Goal: Task Accomplishment & Management: Use online tool/utility

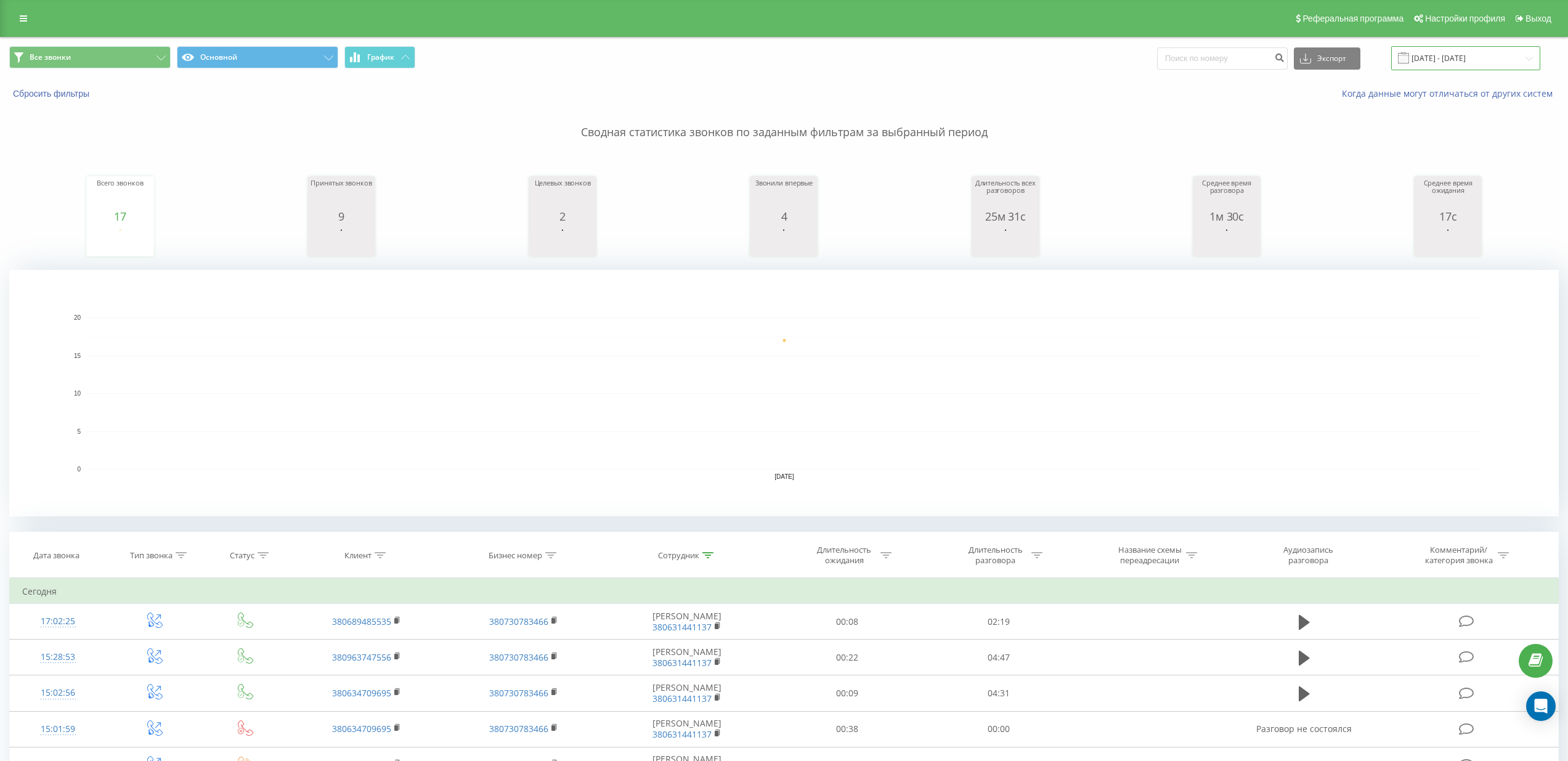
click at [1463, 63] on input "[DATE] - [DATE]" at bounding box center [1465, 59] width 149 height 24
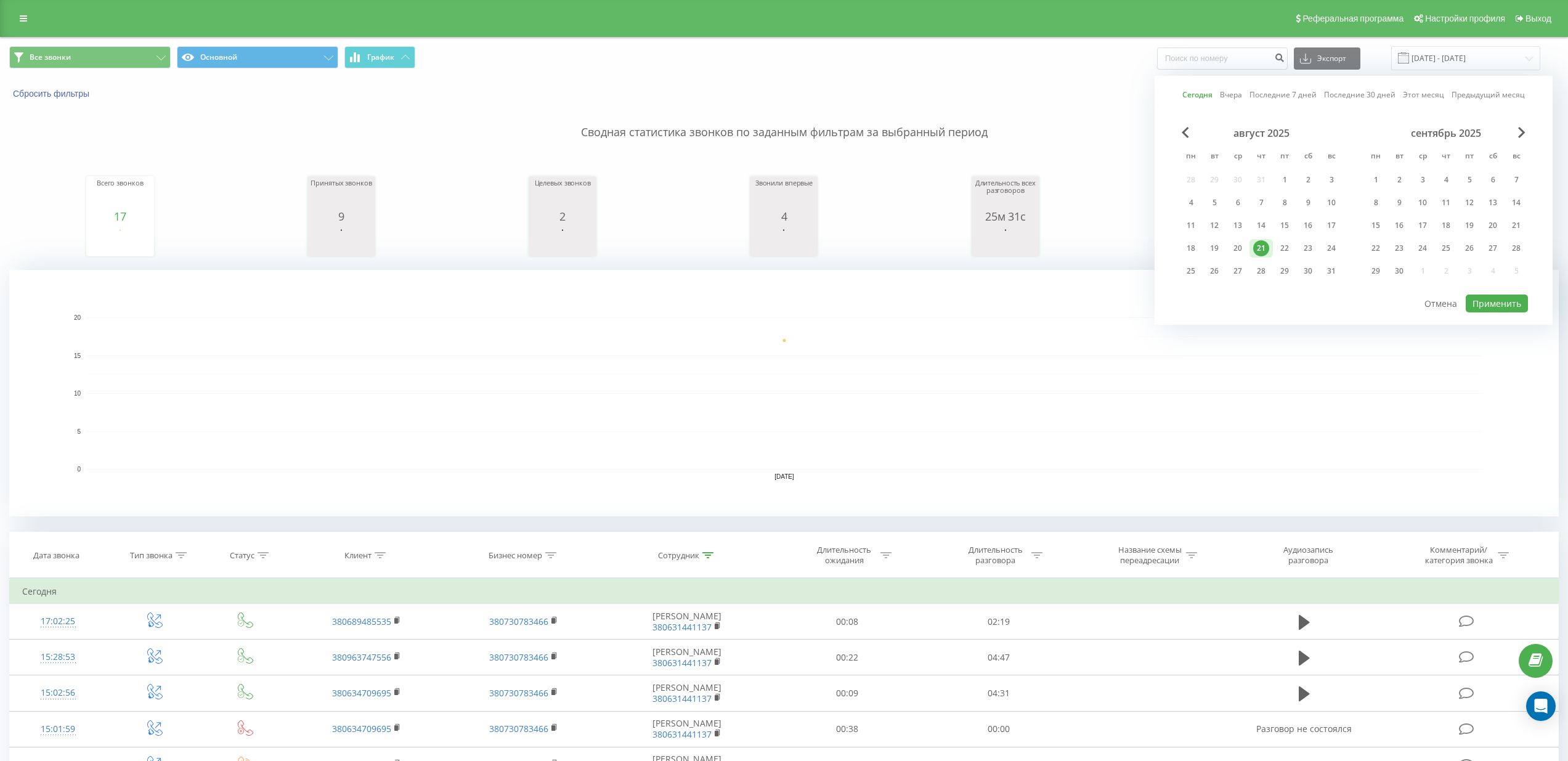
click at [1088, 94] on div "Когда данные могут отличаться от других систем" at bounding box center [1078, 93] width 979 height 12
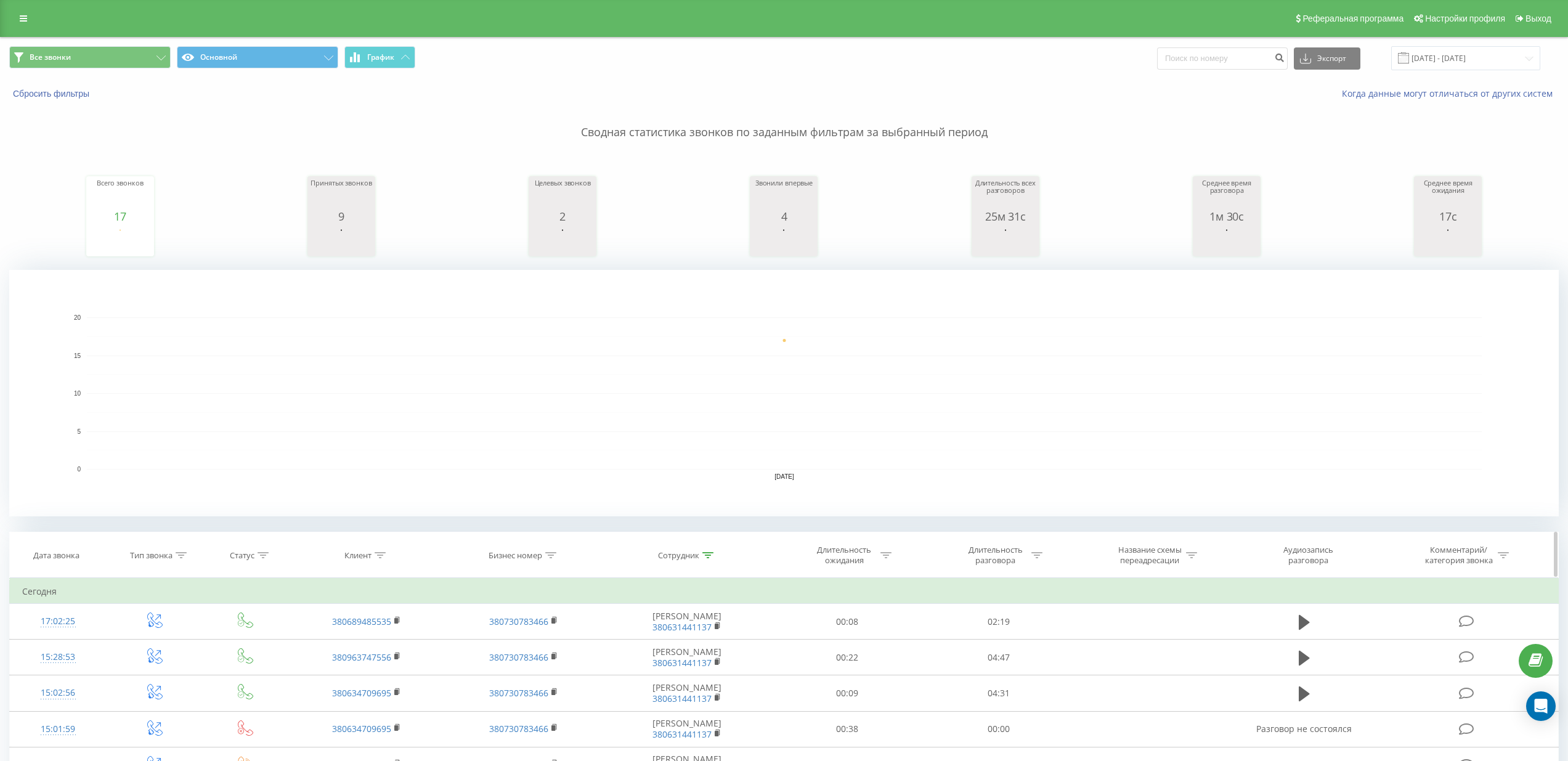
drag, startPoint x: 705, startPoint y: 551, endPoint x: 719, endPoint y: 542, distance: 16.6
click at [706, 552] on icon at bounding box center [708, 555] width 11 height 7
drag, startPoint x: 706, startPoint y: 644, endPoint x: 622, endPoint y: 635, distance: 84.5
click at [622, 635] on div "Фильтровать по условию Содержит Дима стажер руслан Отмена OK" at bounding box center [686, 633] width 134 height 111
click at [701, 670] on span "OK" at bounding box center [713, 667] width 34 height 19
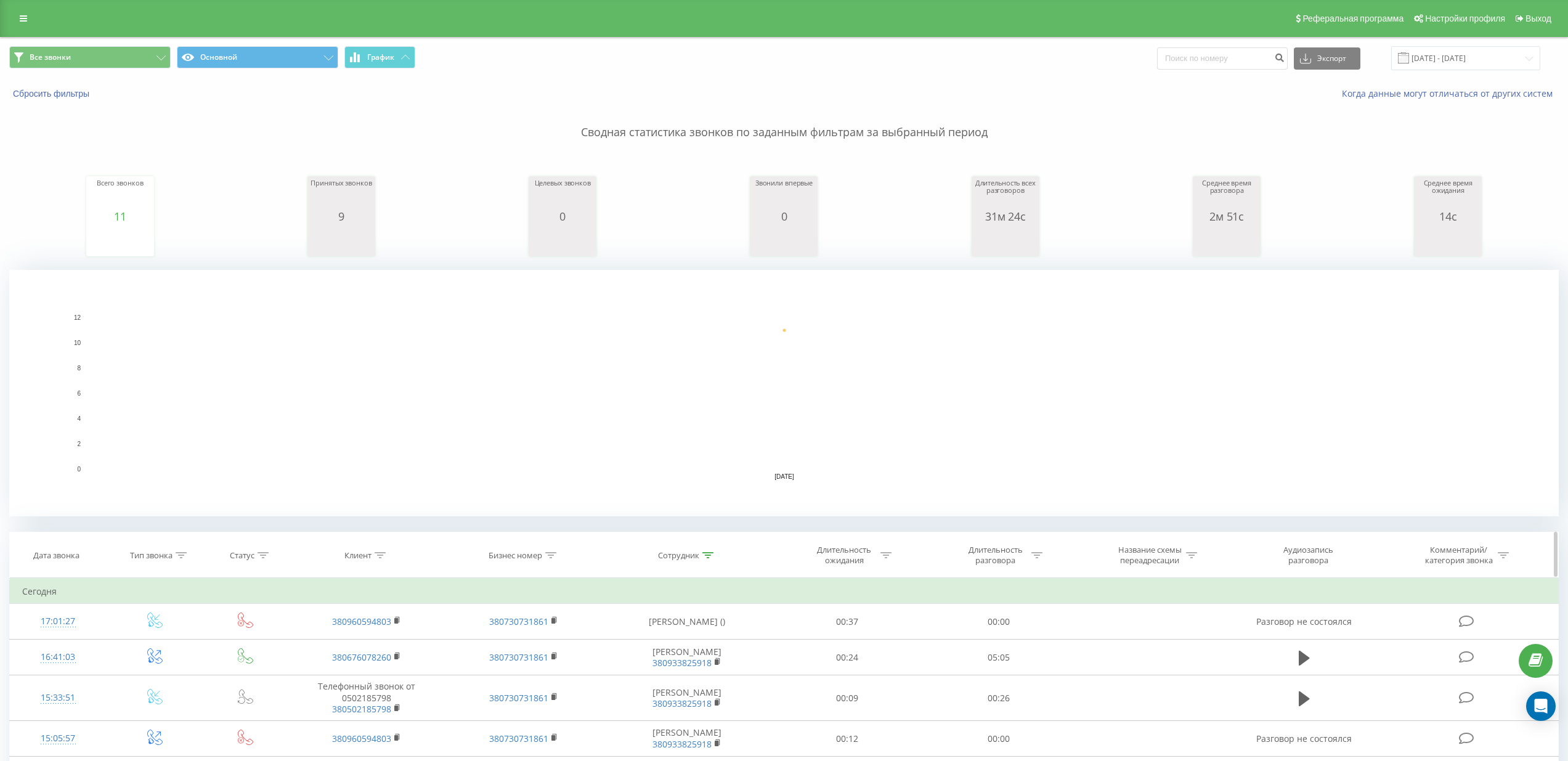
click at [713, 555] on icon at bounding box center [708, 555] width 11 height 7
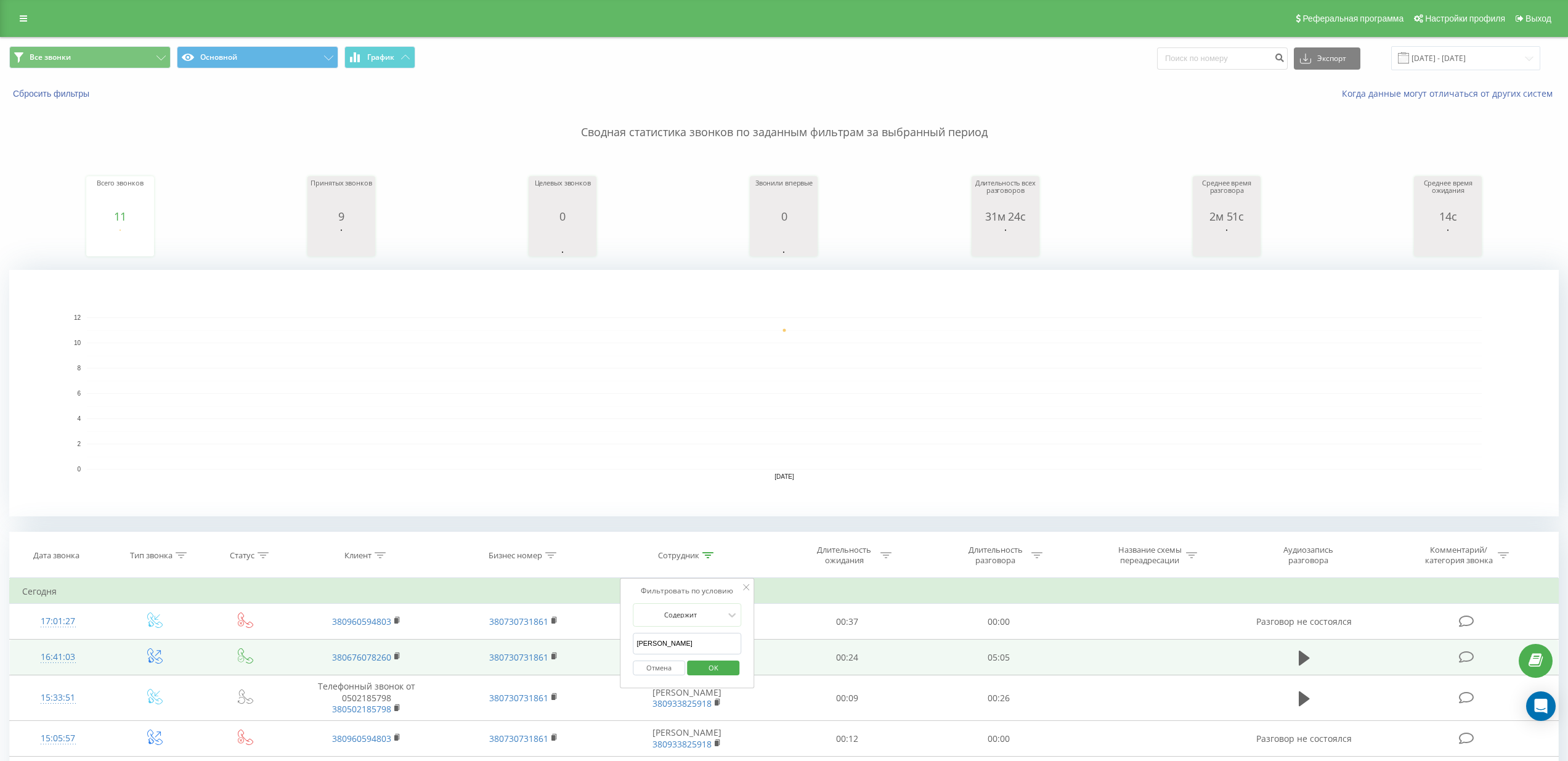
drag, startPoint x: 701, startPoint y: 640, endPoint x: 609, endPoint y: 640, distance: 92.0
click at [609, 640] on table "Фильтровать по условию Равно Введите значение Отмена OK Фильтровать по условию …" at bounding box center [784, 775] width 1549 height 394
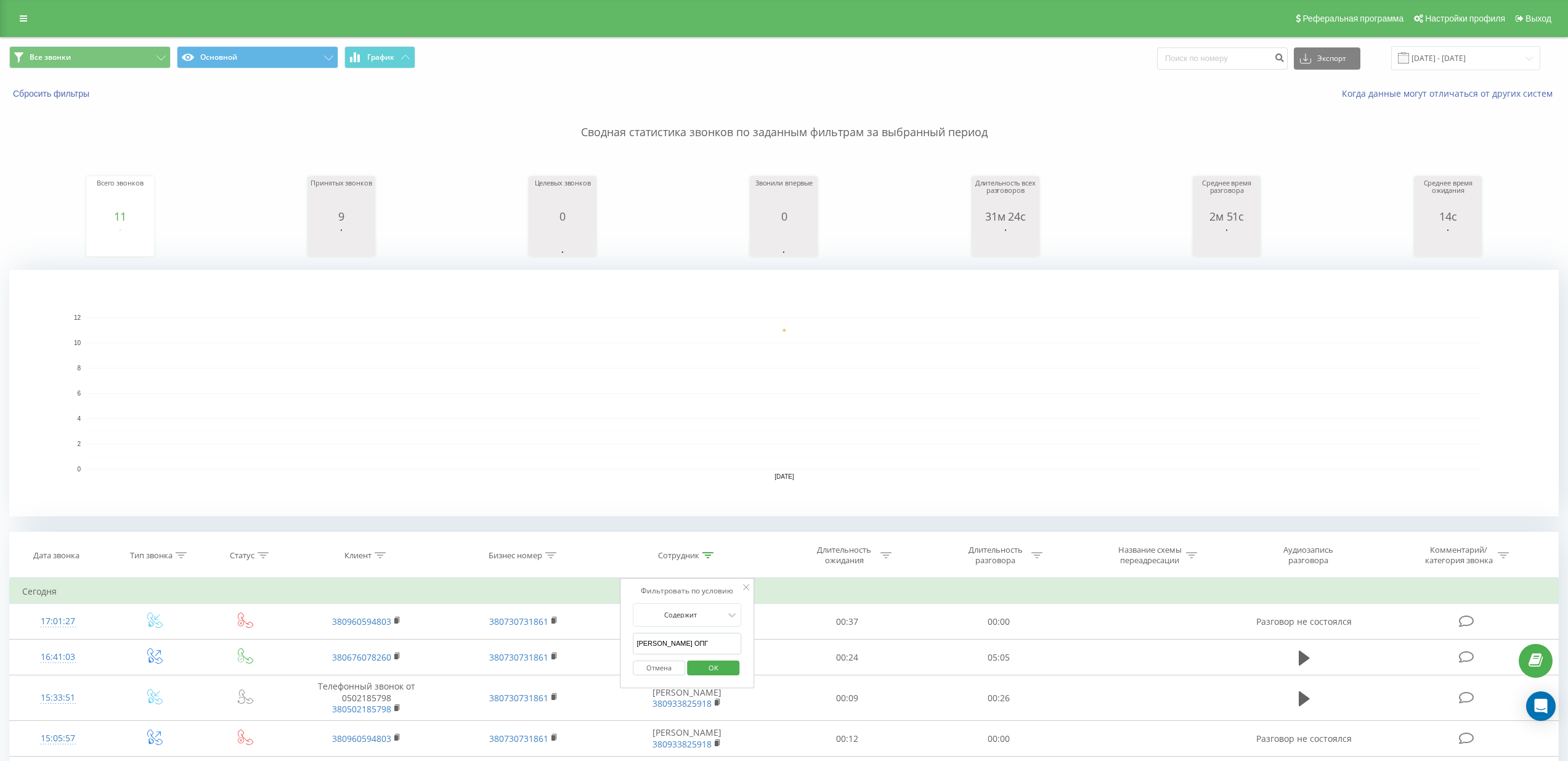
click at [728, 670] on span "OK" at bounding box center [713, 667] width 34 height 19
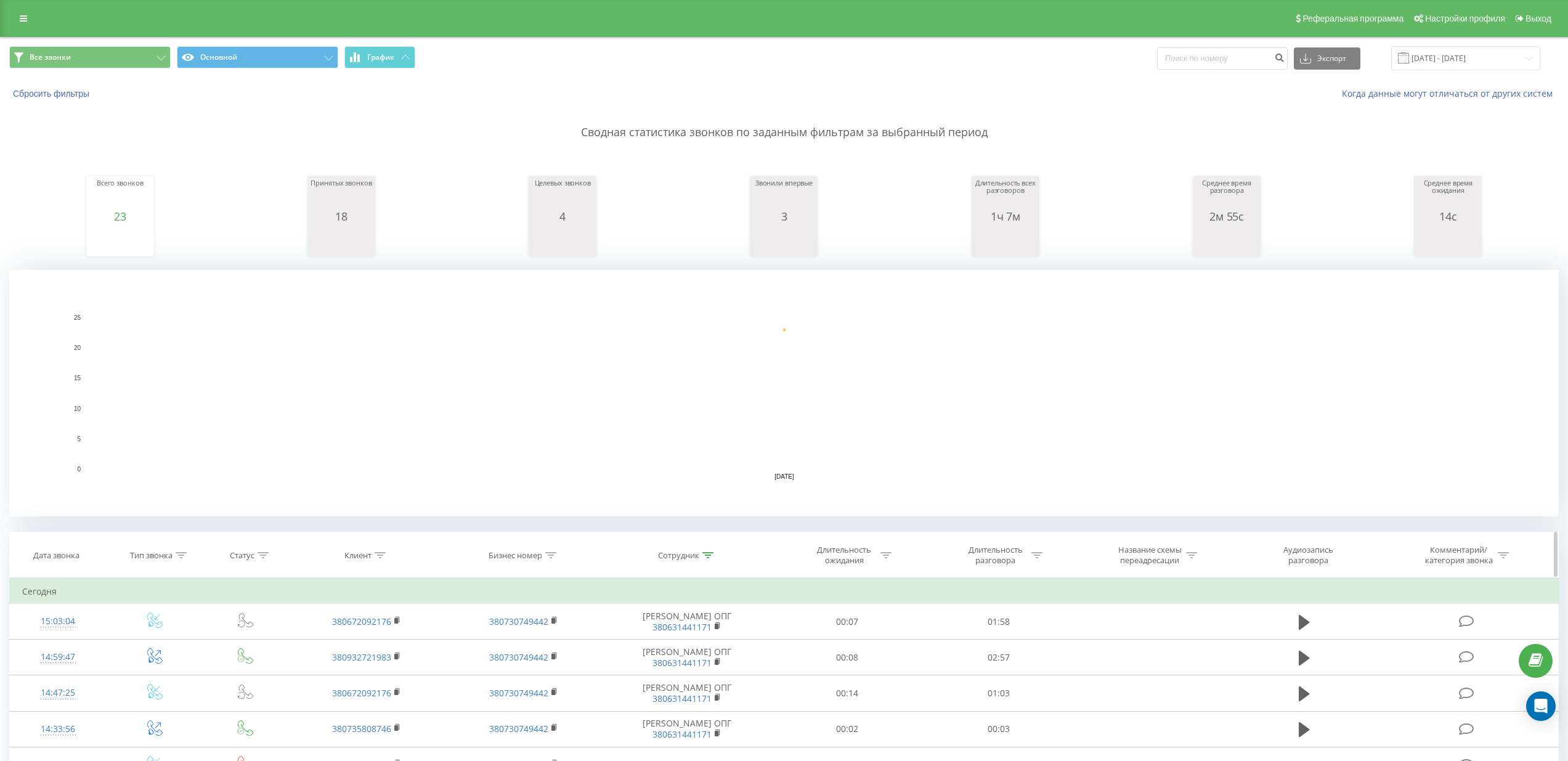
click at [706, 557] on icon at bounding box center [708, 555] width 11 height 7
drag, startPoint x: 722, startPoint y: 643, endPoint x: 623, endPoint y: 623, distance: 101.0
click at [623, 623] on div "Фильтровать по условию Содержит [PERSON_NAME] ОПГ Отмена OK" at bounding box center [686, 633] width 134 height 111
type input "Дима [PERSON_NAME]"
click at [719, 668] on span "OK" at bounding box center [713, 667] width 34 height 19
